Goal: Task Accomplishment & Management: Use online tool/utility

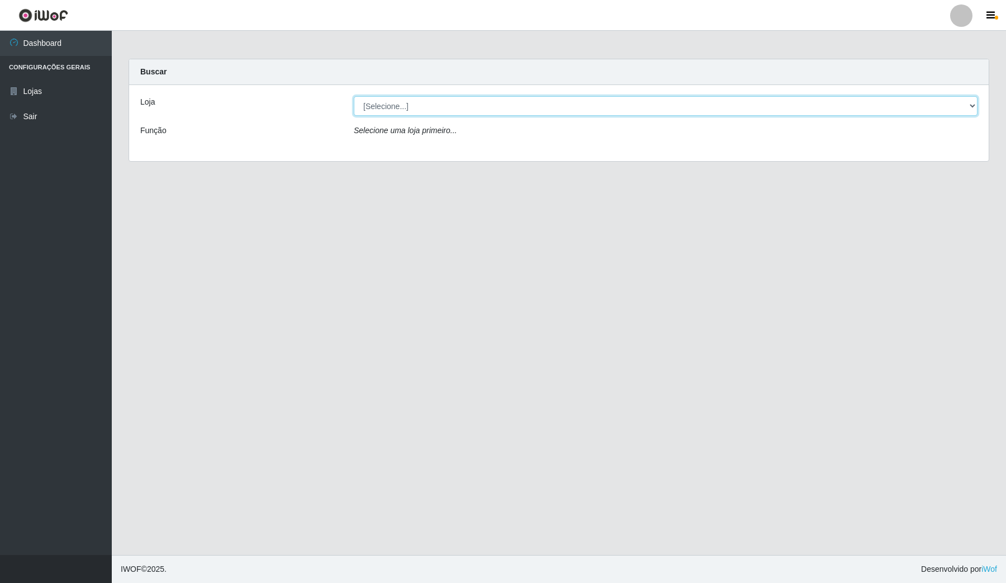
click at [448, 101] on select "[Selecione...] Rede Compras Supermercados - LOJA 4" at bounding box center [666, 106] width 624 height 20
select select "159"
click at [354, 96] on select "[Selecione...] Rede Compras Supermercados - LOJA 4" at bounding box center [666, 106] width 624 height 20
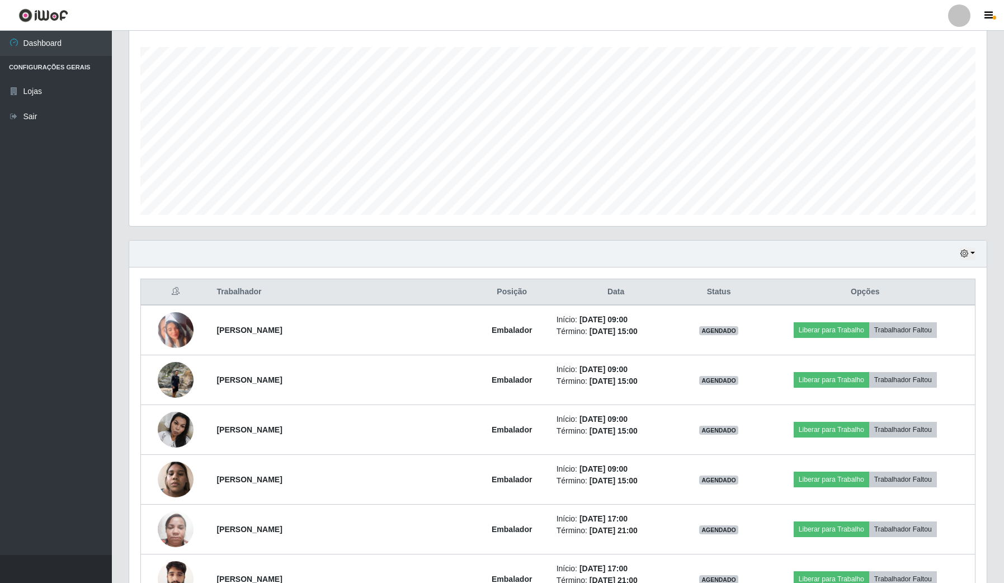
scroll to position [210, 0]
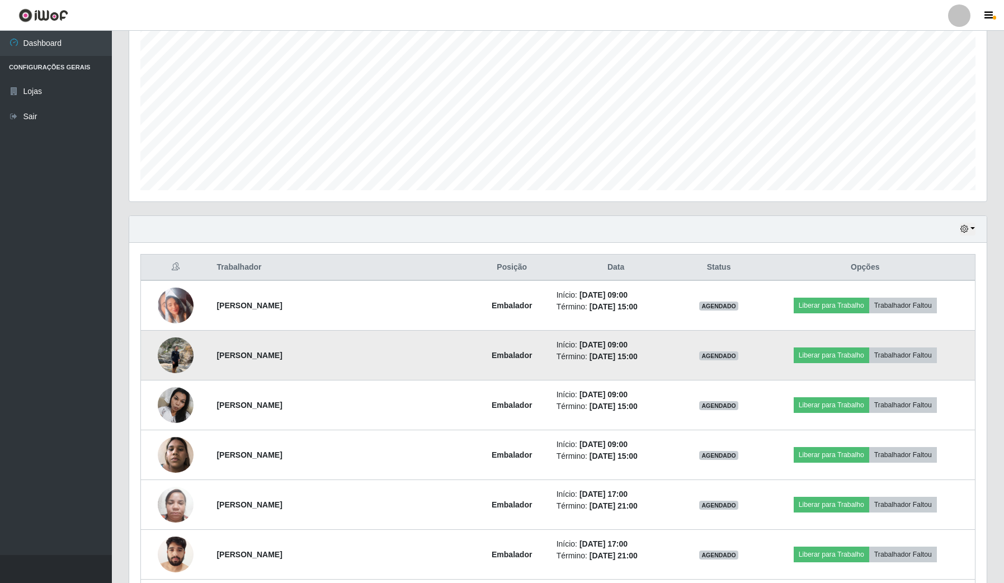
click at [168, 360] on img at bounding box center [176, 355] width 36 height 48
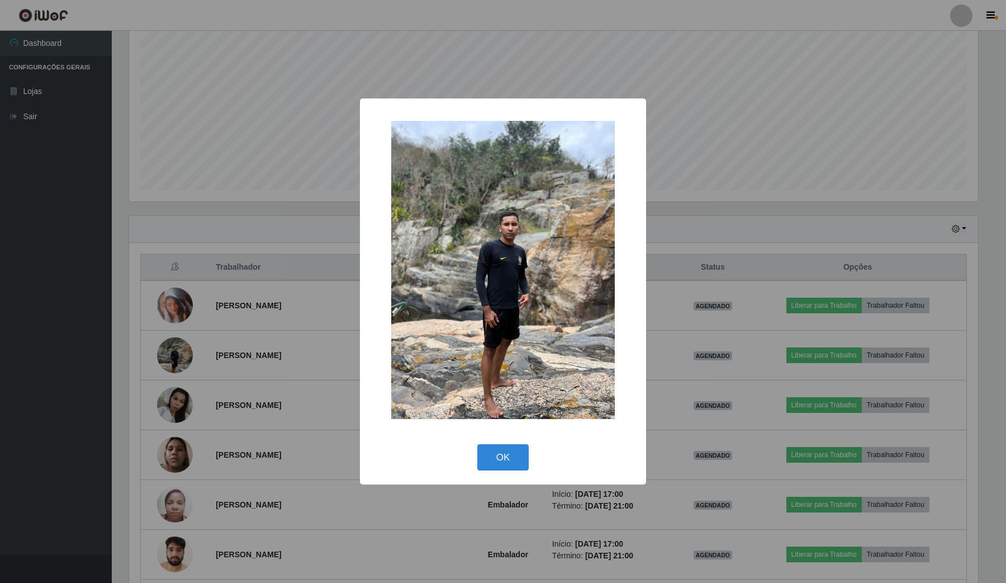
click at [412, 524] on div "× OK Cancel" at bounding box center [503, 291] width 1006 height 583
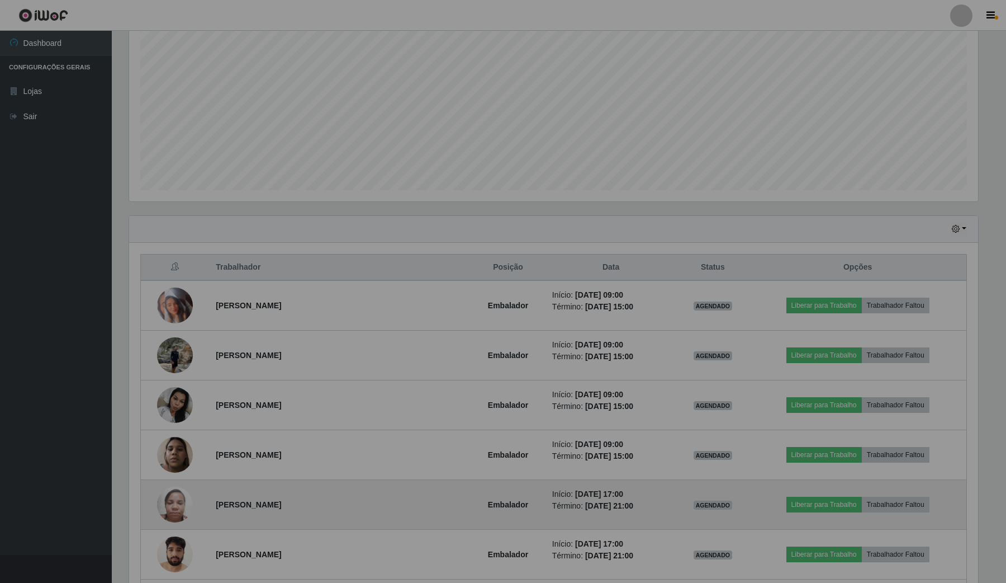
scroll to position [233, 857]
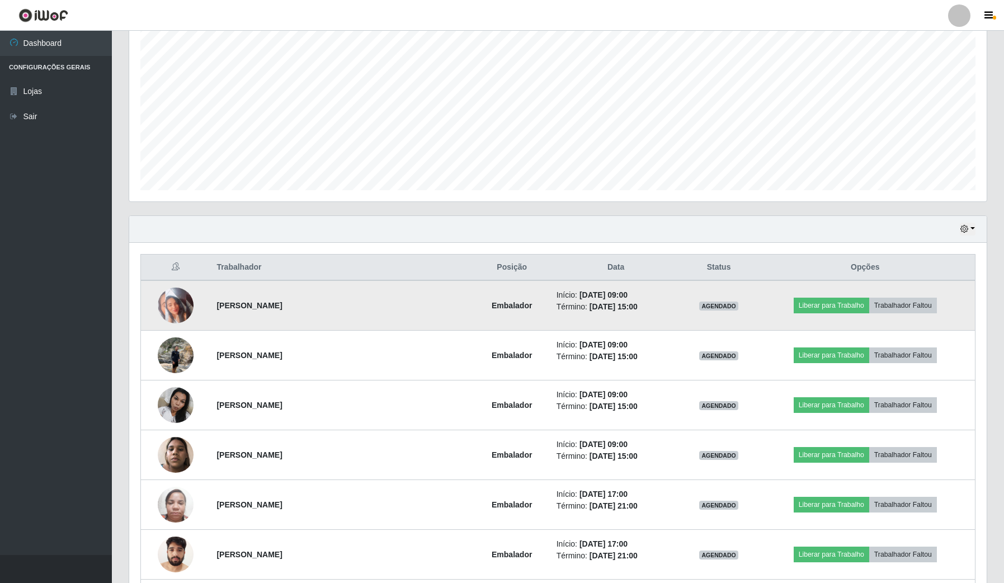
click at [160, 305] on img at bounding box center [176, 305] width 36 height 36
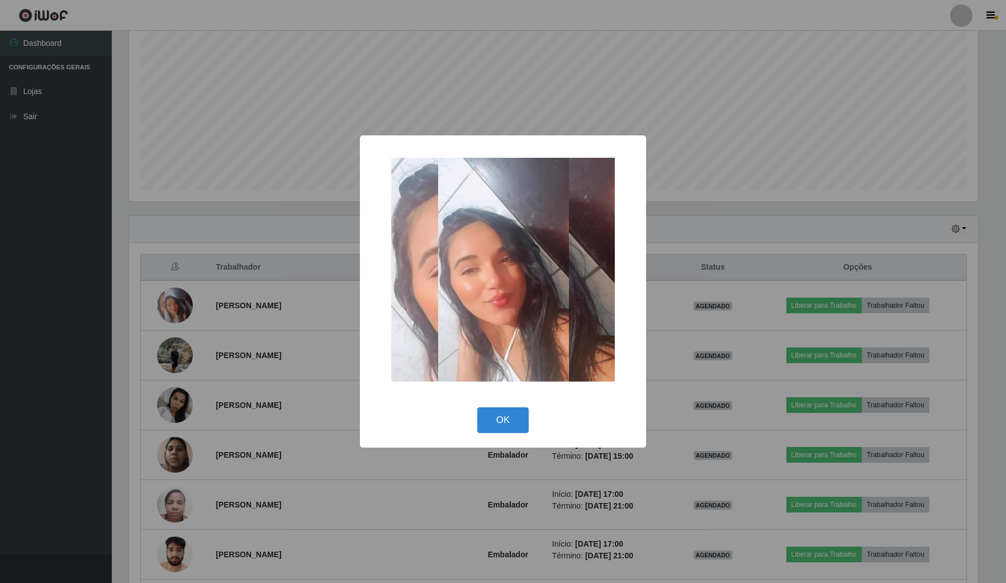
click at [474, 502] on div "× OK Cancel" at bounding box center [503, 291] width 1006 height 583
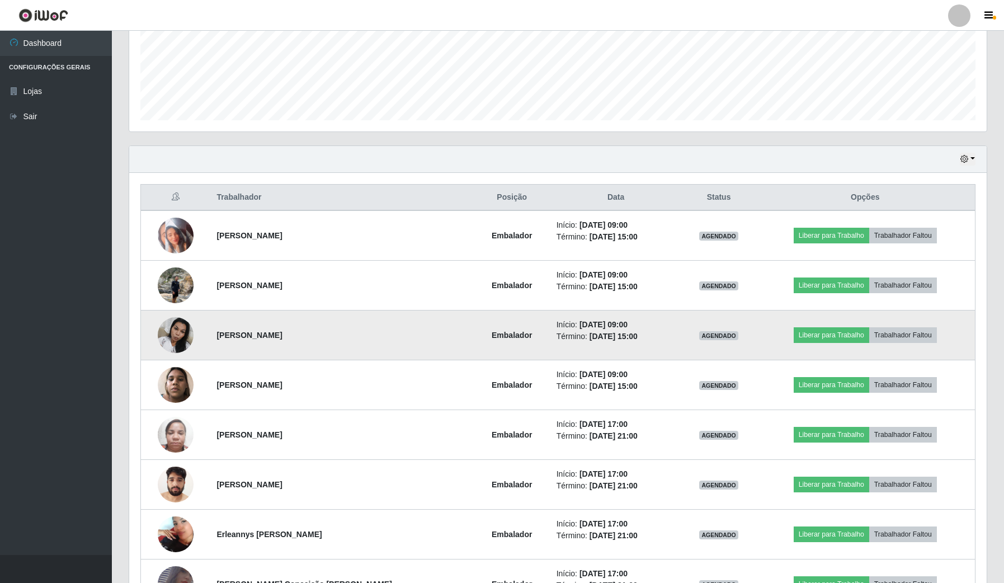
scroll to position [349, 0]
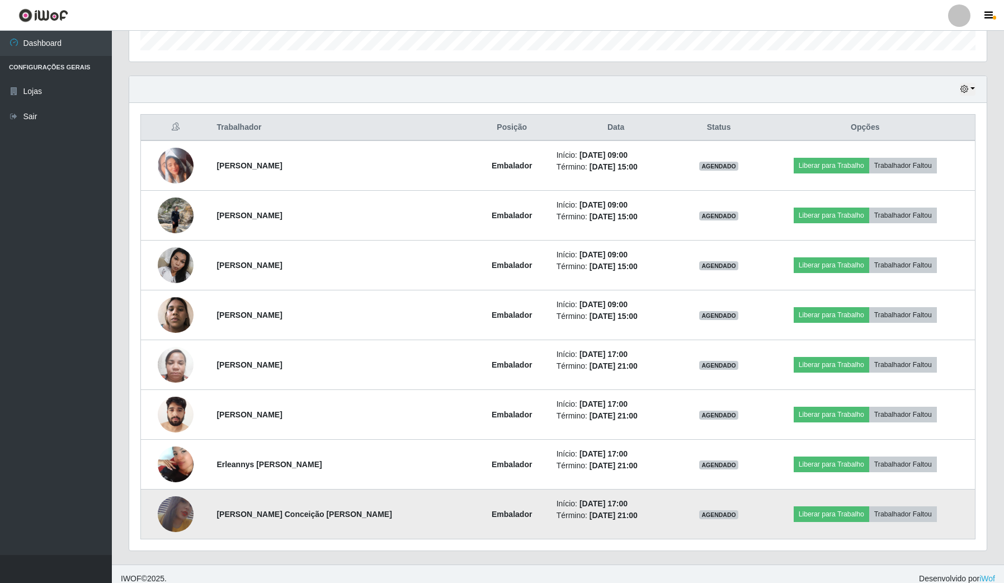
click at [175, 502] on img at bounding box center [176, 514] width 36 height 52
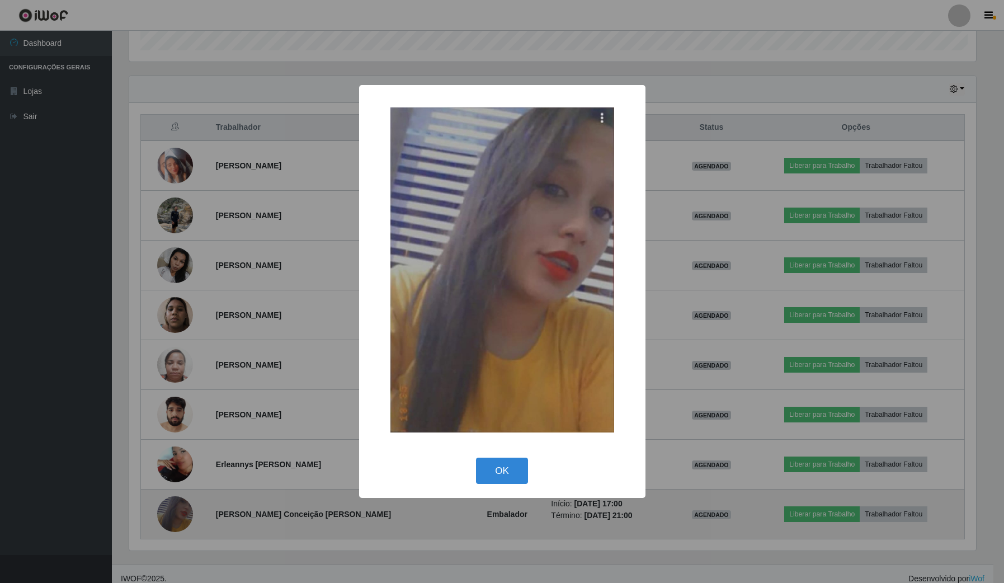
scroll to position [233, 849]
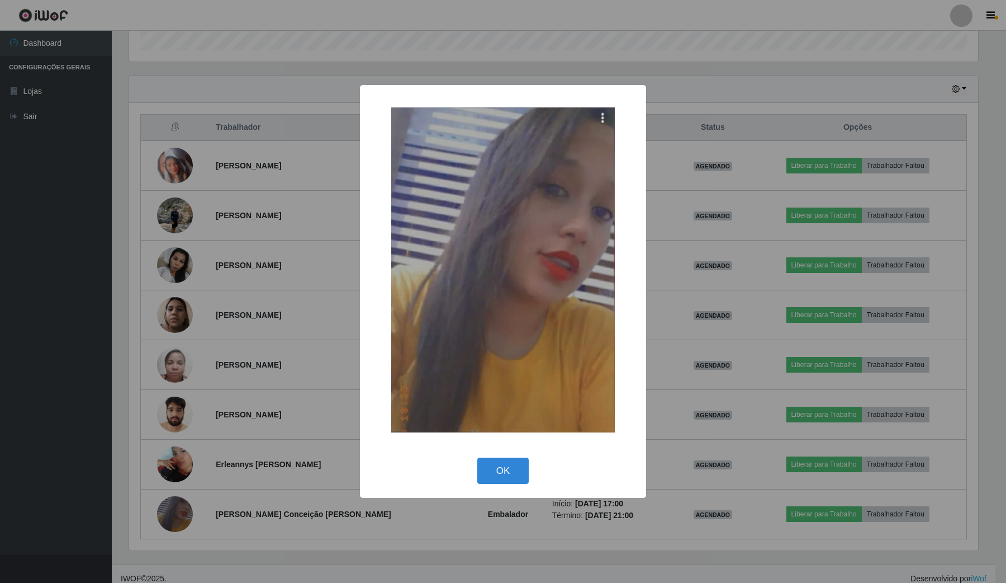
click at [218, 467] on div "× OK Cancel" at bounding box center [503, 291] width 1006 height 583
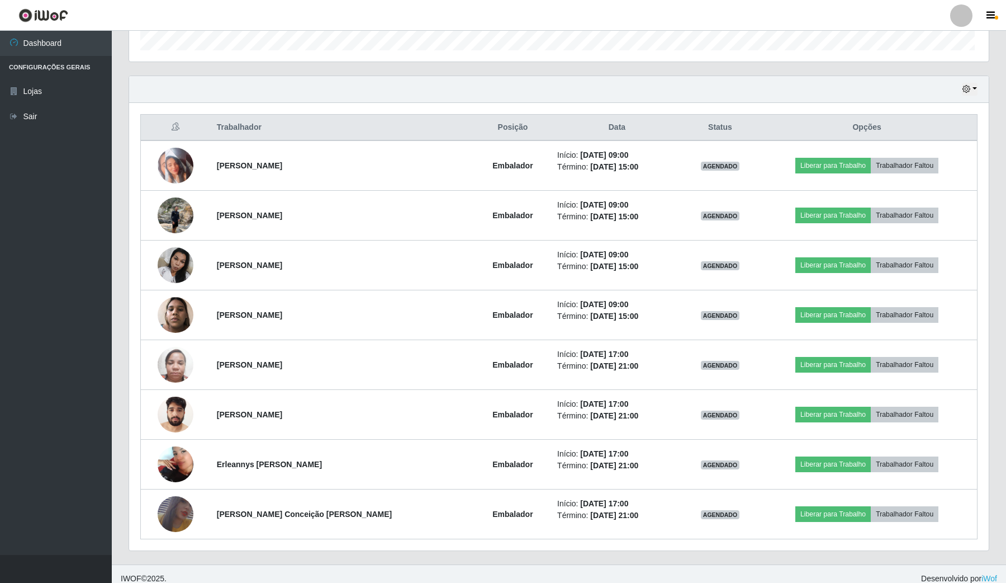
scroll to position [233, 857]
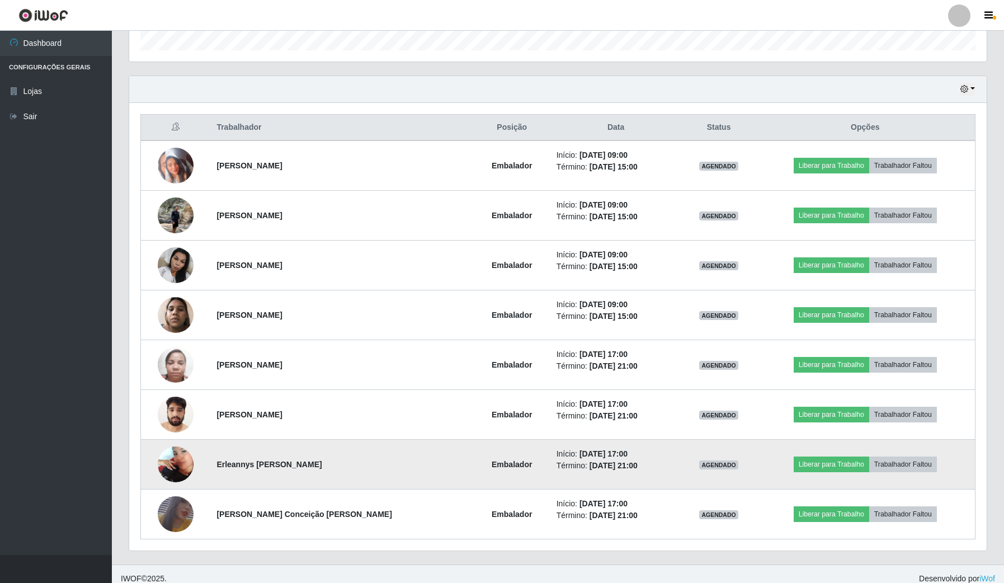
click at [176, 467] on img at bounding box center [176, 464] width 36 height 64
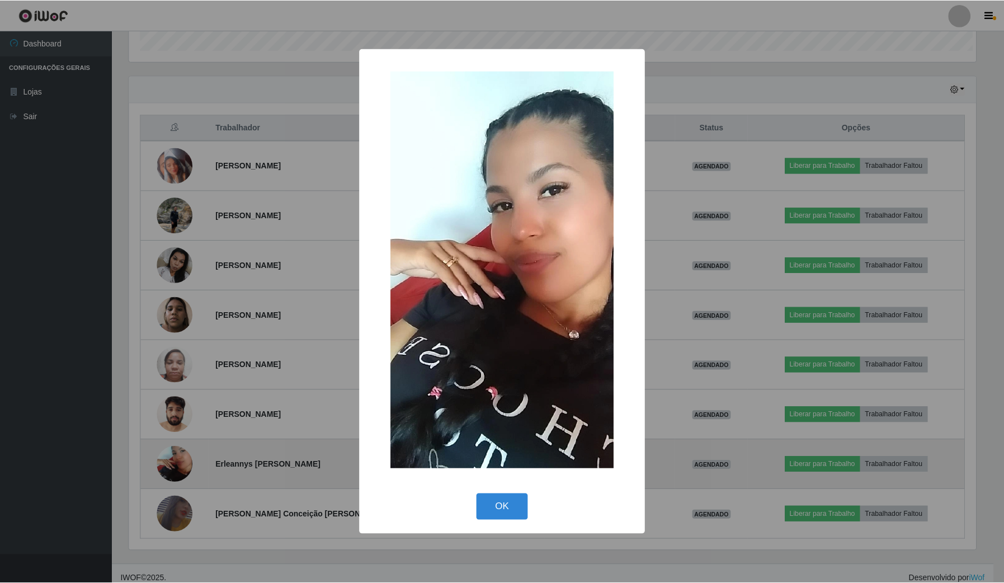
scroll to position [233, 849]
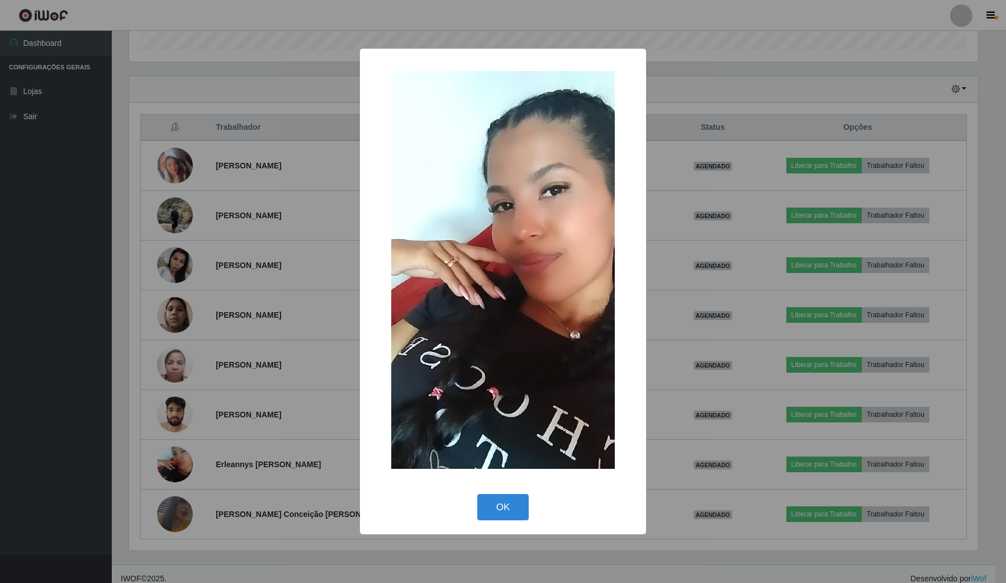
click at [211, 451] on div "× OK Cancel" at bounding box center [503, 291] width 1006 height 583
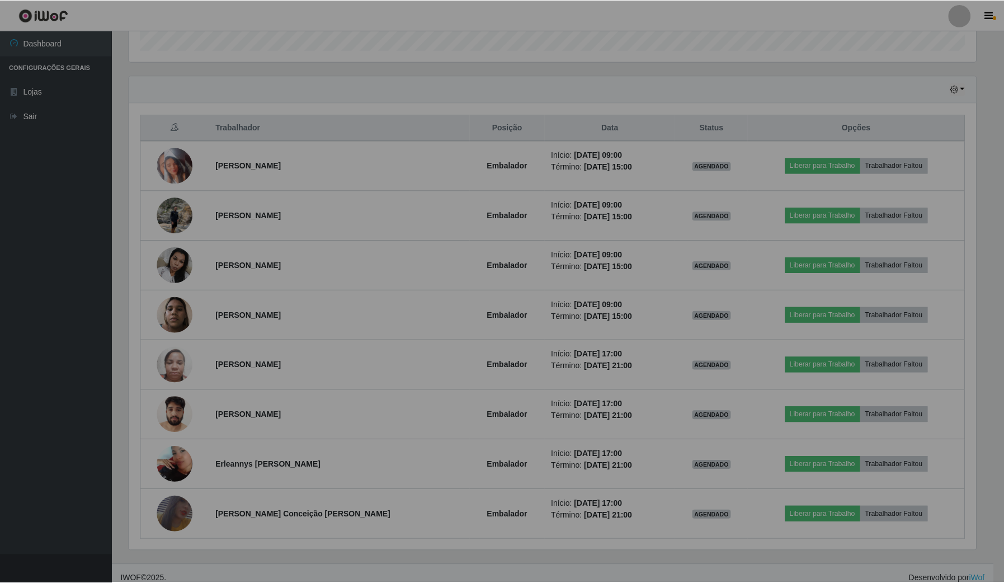
scroll to position [233, 857]
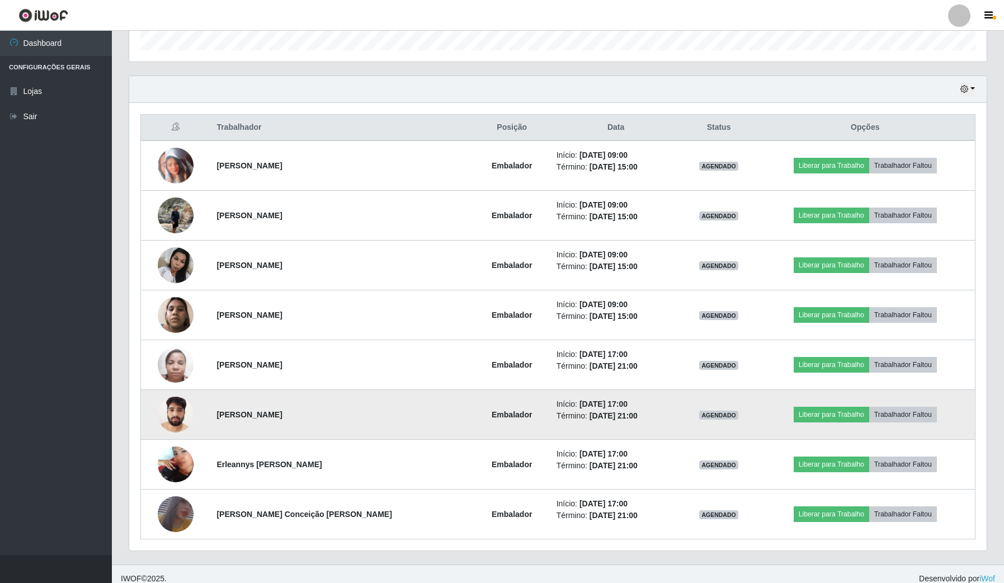
click at [178, 417] on img at bounding box center [176, 414] width 36 height 48
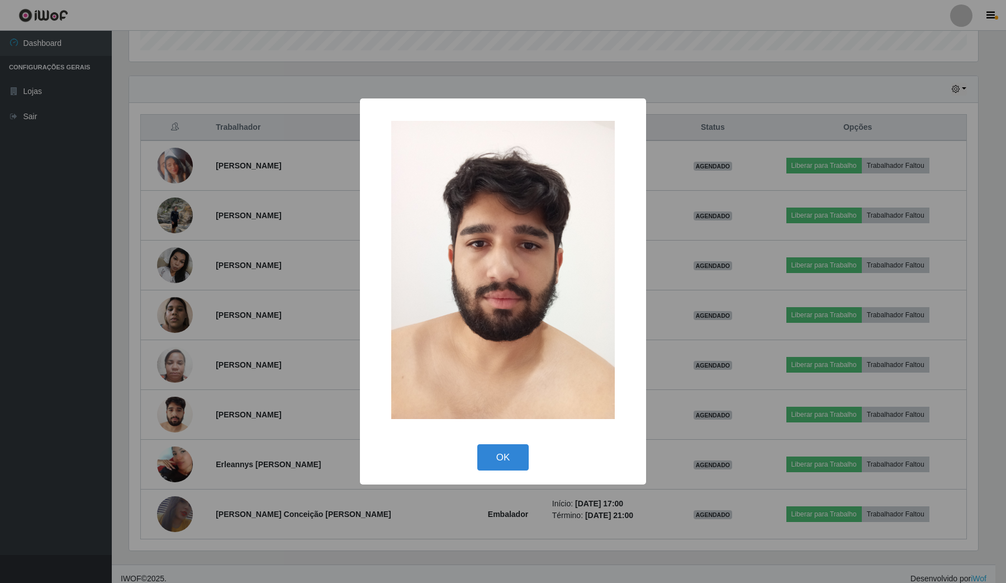
click at [237, 414] on div "× OK Cancel" at bounding box center [503, 291] width 1006 height 583
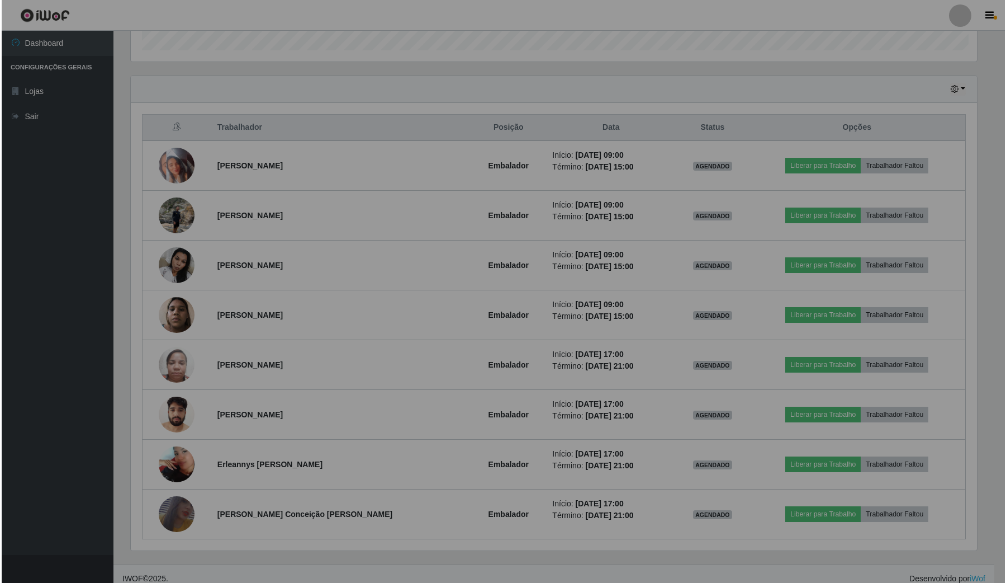
scroll to position [233, 857]
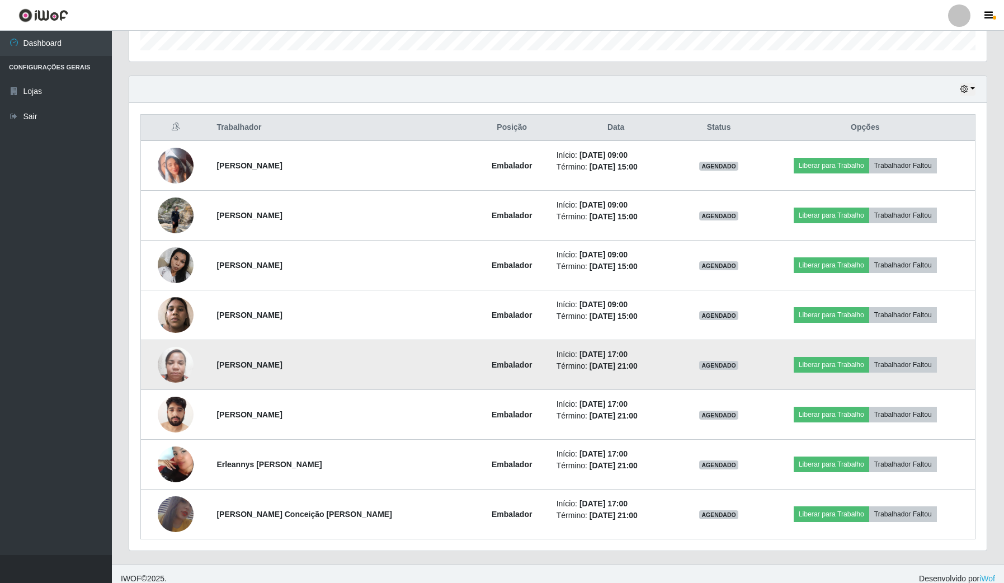
click at [166, 362] on img at bounding box center [176, 365] width 36 height 48
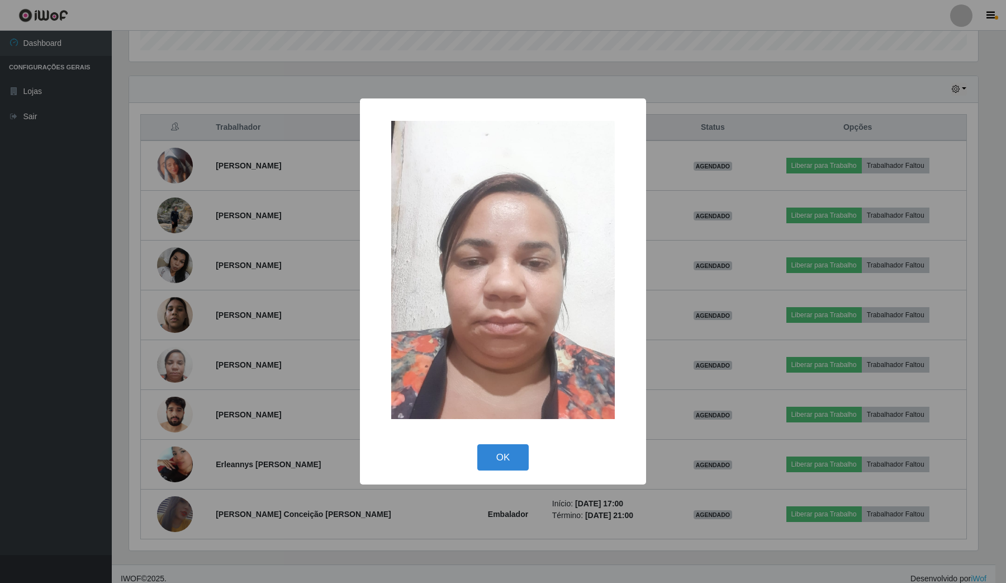
click at [339, 410] on div "× OK Cancel" at bounding box center [503, 291] width 1006 height 583
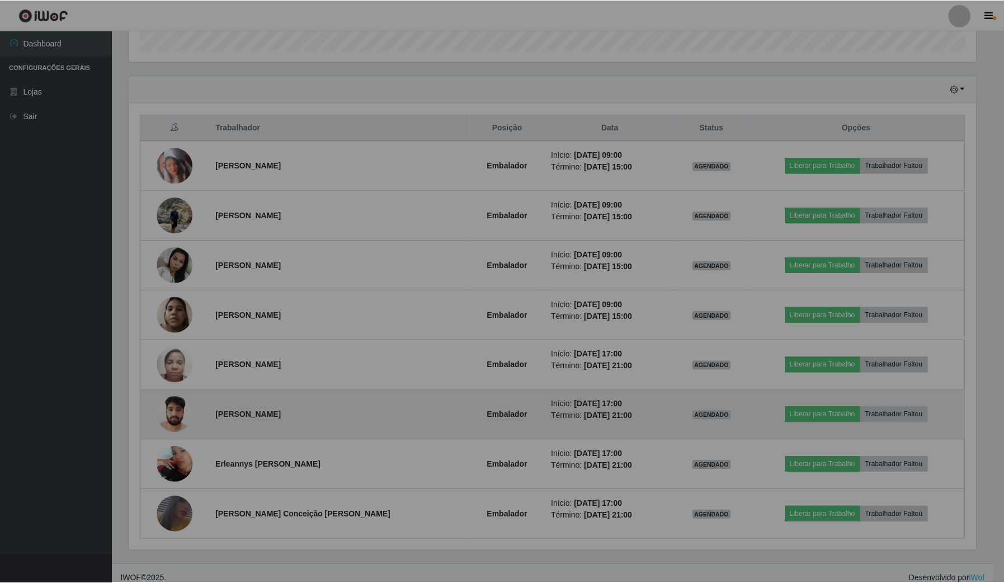
scroll to position [233, 857]
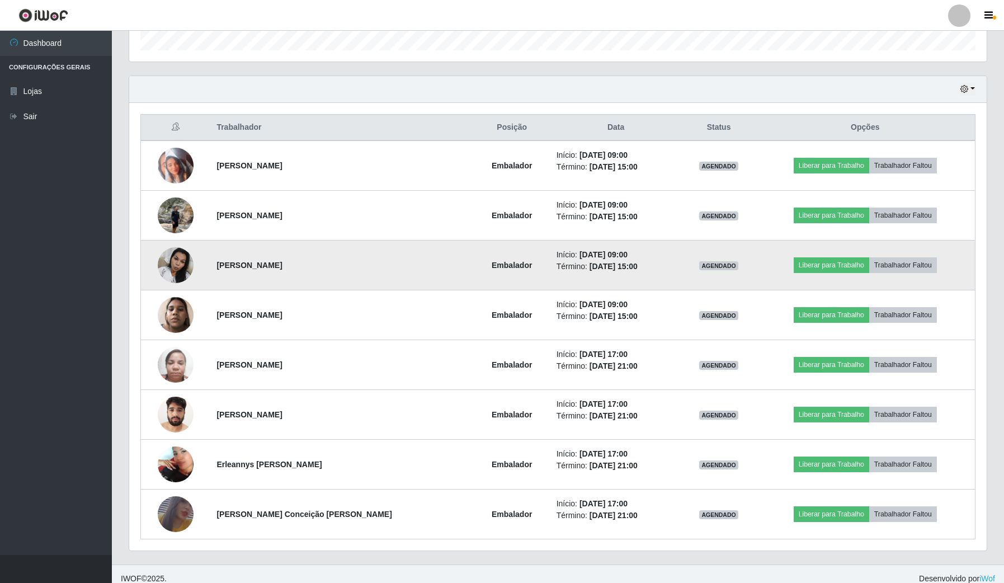
click at [190, 272] on img at bounding box center [176, 265] width 36 height 48
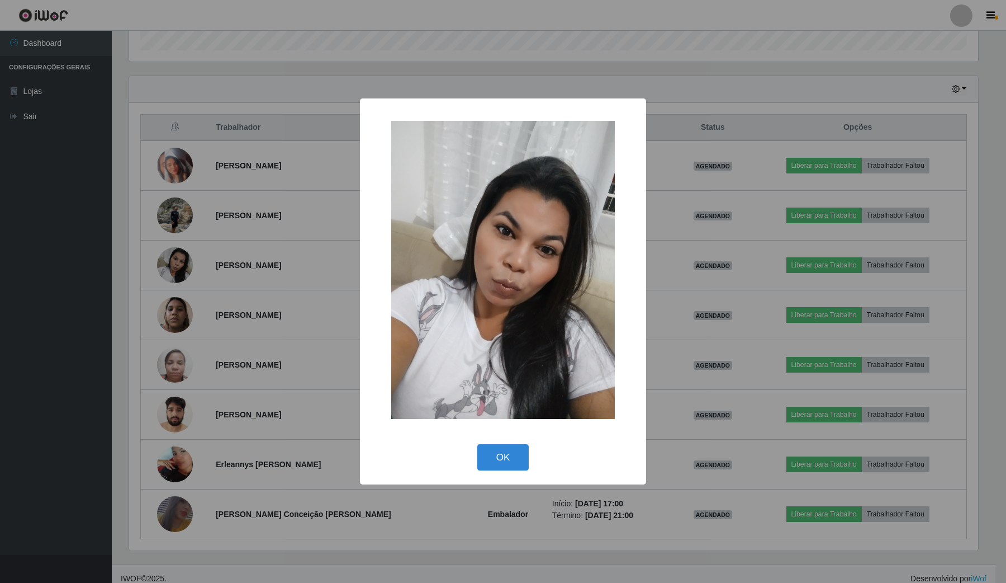
click at [235, 331] on div "× OK Cancel" at bounding box center [503, 291] width 1006 height 583
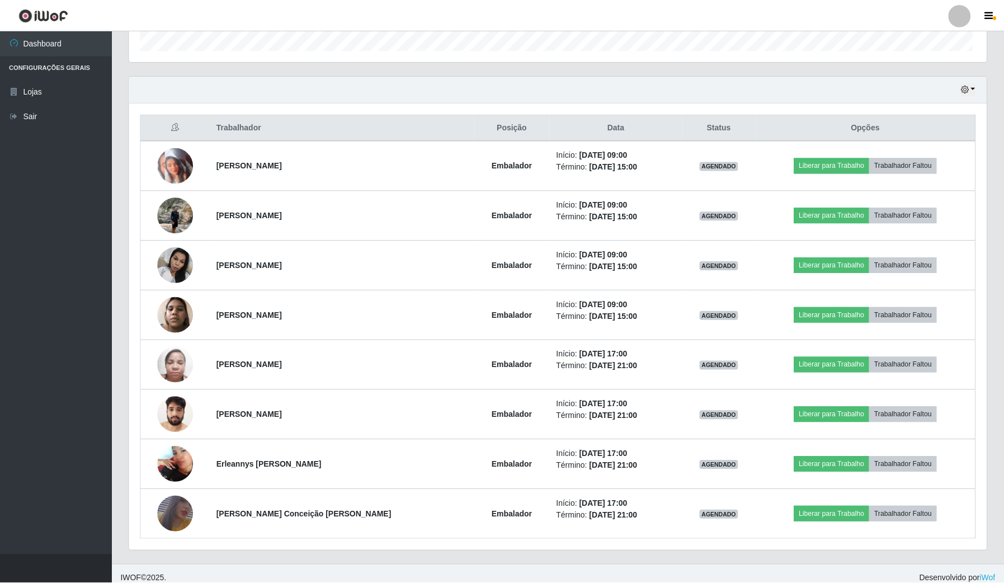
scroll to position [0, 0]
